Goal: Find specific page/section: Find specific page/section

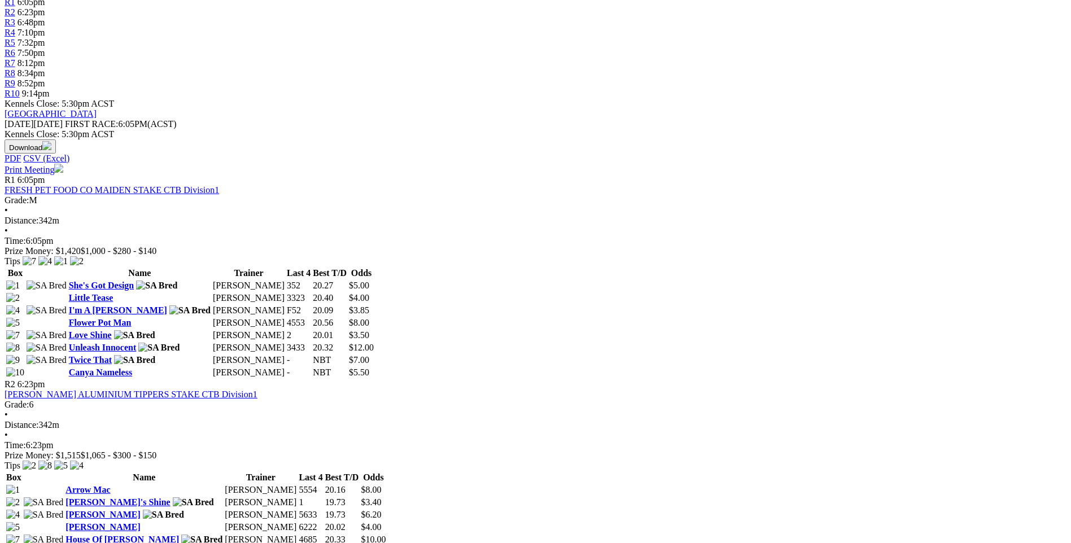
scroll to position [8, 0]
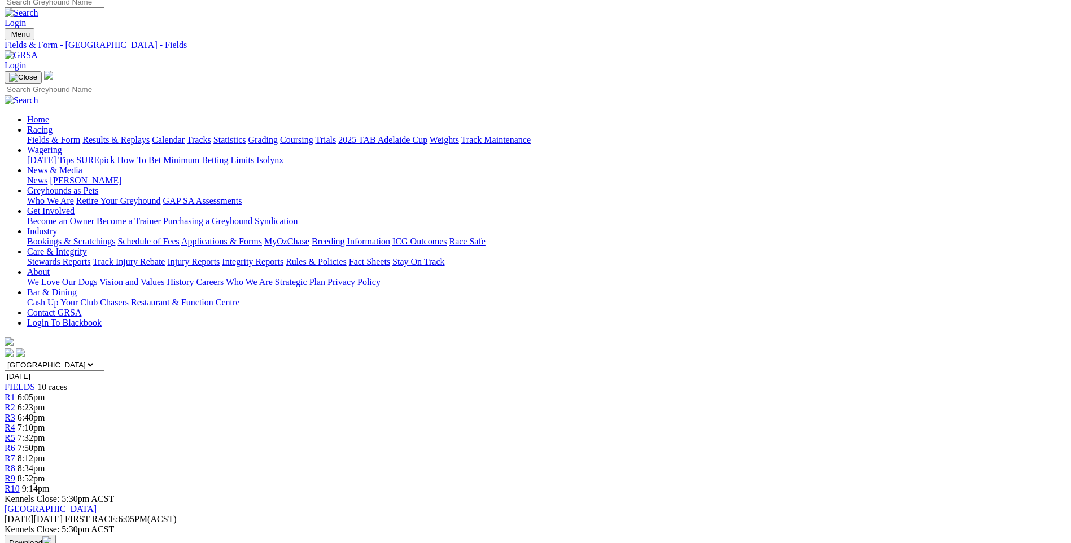
click at [80, 135] on link "Fields & Form" at bounding box center [53, 140] width 53 height 10
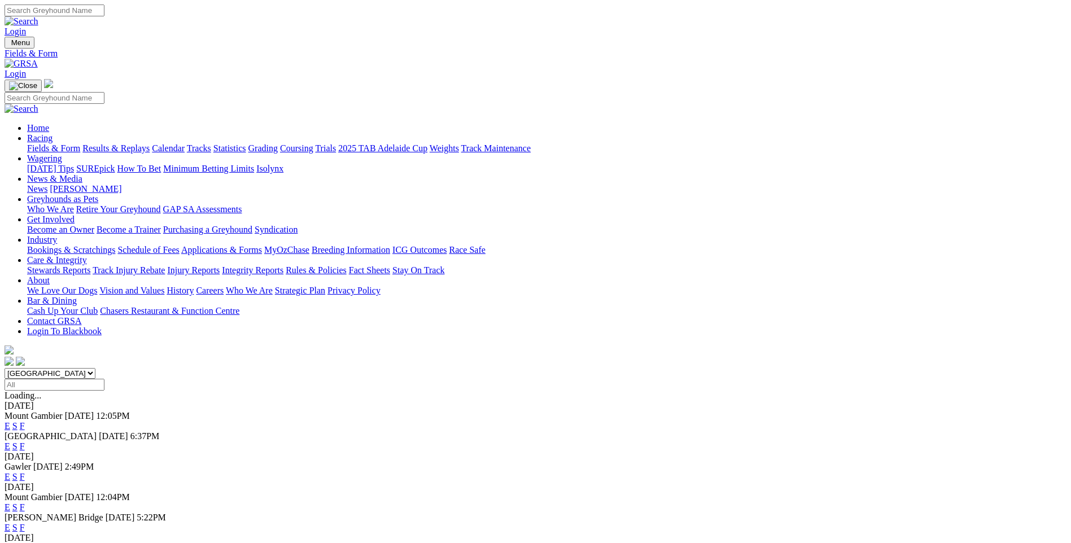
click at [25, 442] on link "F" at bounding box center [22, 447] width 5 height 10
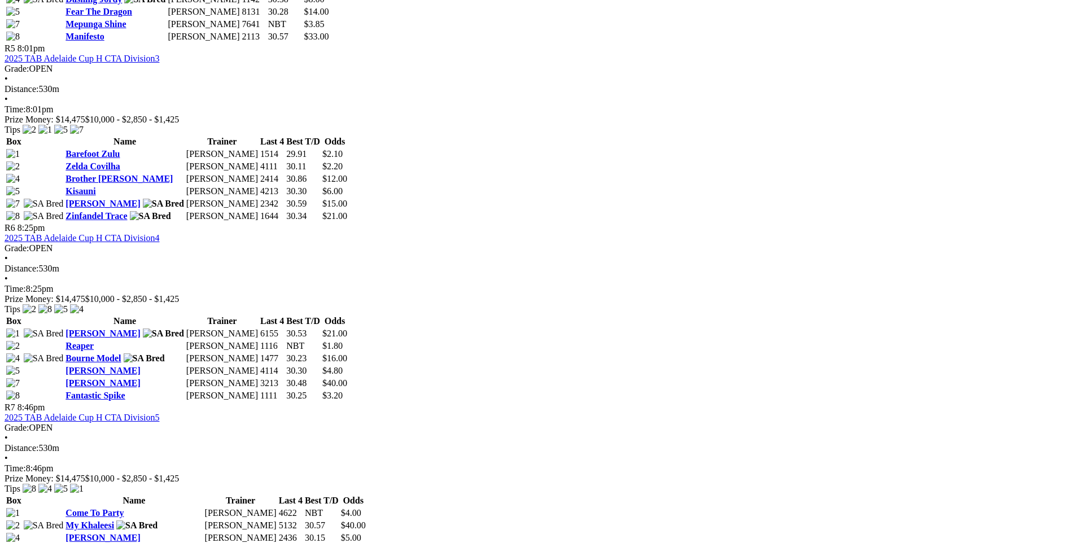
scroll to position [1356, 0]
